Goal: Task Accomplishment & Management: Complete application form

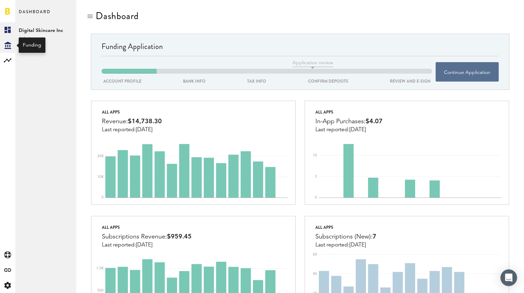
click at [11, 45] on div "Created with Sketch." at bounding box center [7, 44] width 15 height 15
click at [11, 32] on link "Created with Sketch." at bounding box center [7, 29] width 15 height 15
click at [8, 271] on icon at bounding box center [7, 269] width 7 height 3
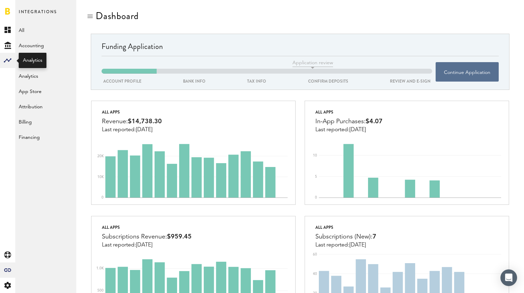
click at [3, 64] on div at bounding box center [7, 60] width 15 height 15
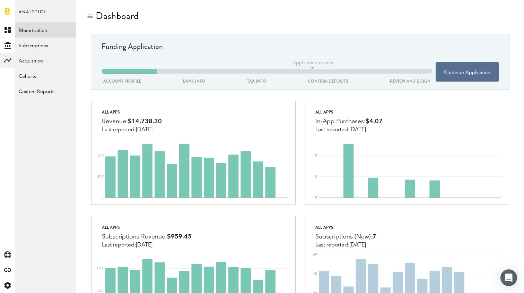
click at [44, 31] on link "Monetization" at bounding box center [45, 29] width 61 height 15
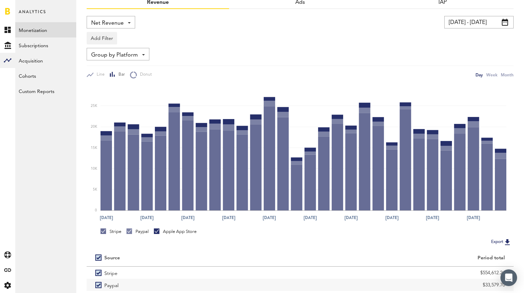
scroll to position [85, 0]
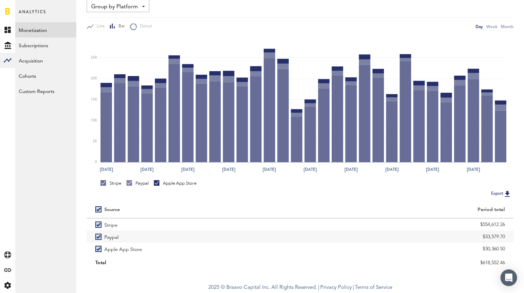
click at [7, 8] on link at bounding box center [7, 11] width 5 height 7
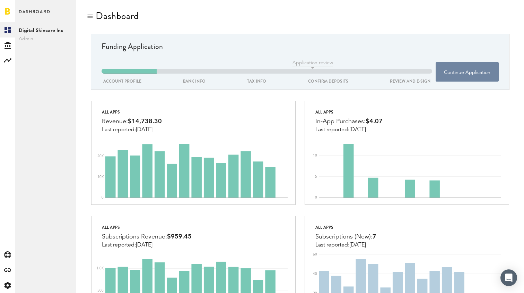
click at [478, 73] on button "Continue Application" at bounding box center [467, 71] width 63 height 19
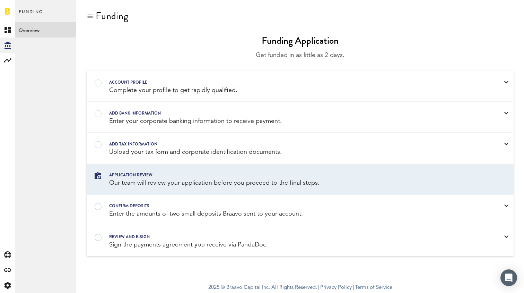
click at [11, 14] on div at bounding box center [7, 11] width 15 height 22
click at [8, 12] on link at bounding box center [7, 11] width 5 height 7
